Goal: Find specific page/section: Find specific page/section

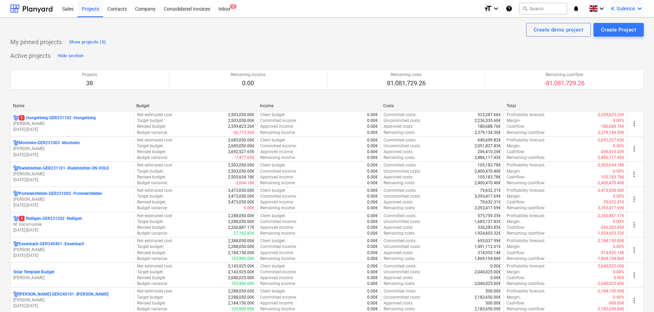
click at [626, 7] on span "K. Gulevica" at bounding box center [623, 8] width 24 height 5
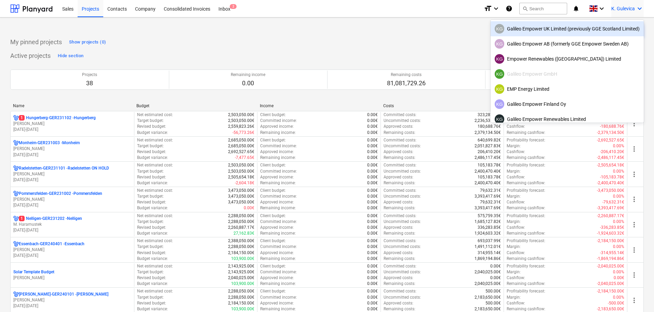
click at [531, 32] on div "KG Galileo Empower UK Limited (previously GGE Scotland Limited)" at bounding box center [567, 29] width 145 height 10
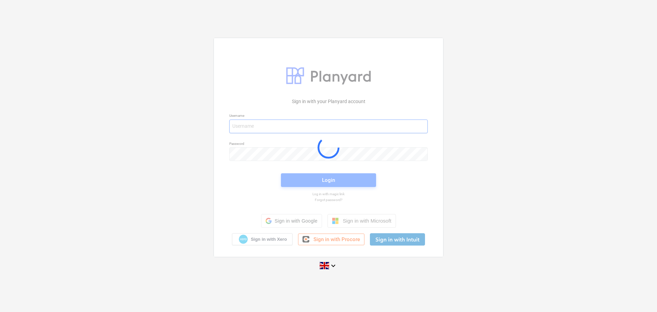
type input "[EMAIL_ADDRESS][DOMAIN_NAME]"
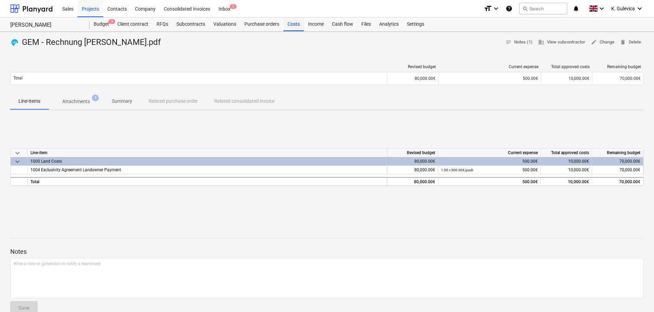
click at [288, 23] on div "Costs" at bounding box center [293, 24] width 21 height 14
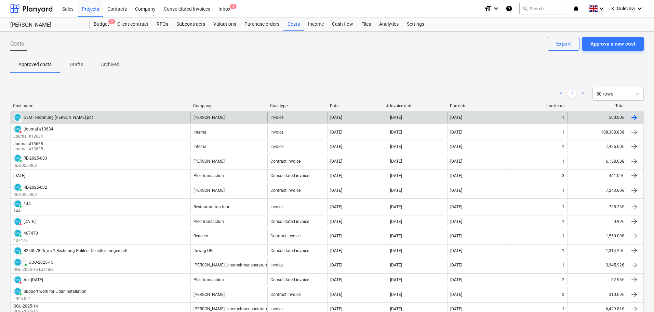
click at [209, 120] on div "Zierer Stephan" at bounding box center [228, 117] width 77 height 11
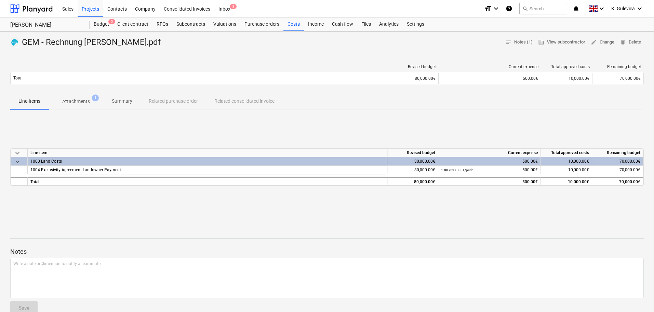
click at [116, 101] on p "Summary" at bounding box center [122, 100] width 21 height 7
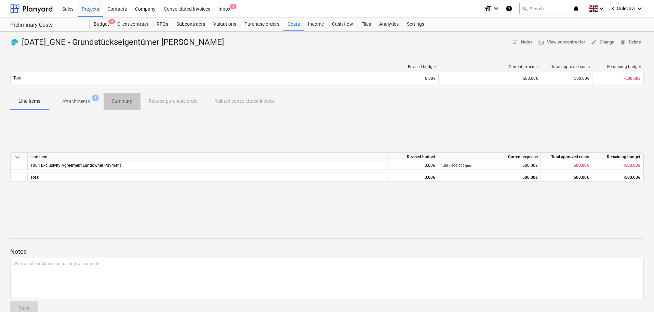
click at [121, 100] on p "Summary" at bounding box center [122, 100] width 21 height 7
